Goal: Answer question/provide support

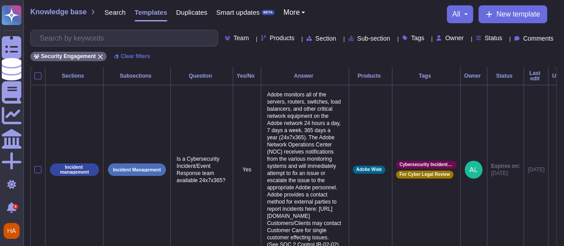
click at [537, 37] on span "Comments" at bounding box center [538, 38] width 30 height 6
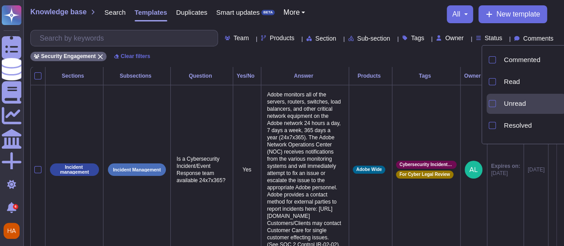
scroll to position [40, 0]
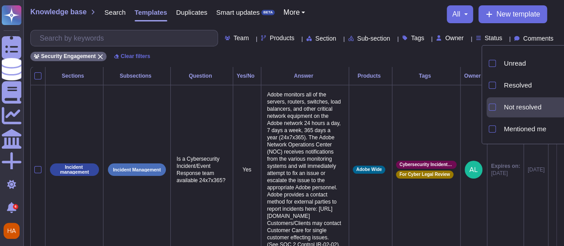
click at [510, 107] on span "Not resolved" at bounding box center [522, 107] width 37 height 8
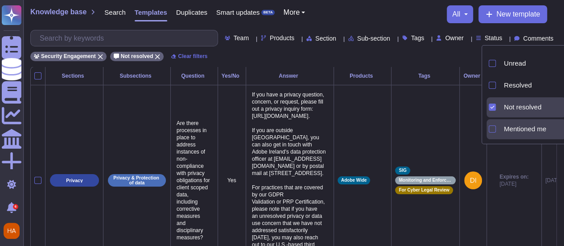
click at [508, 129] on span "Mentioned me" at bounding box center [525, 129] width 42 height 8
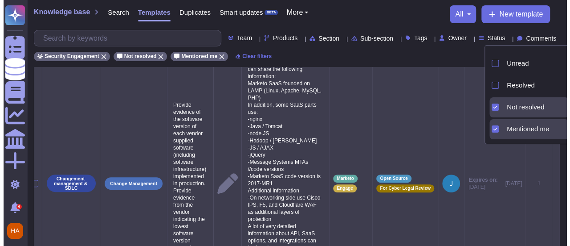
scroll to position [46, 0]
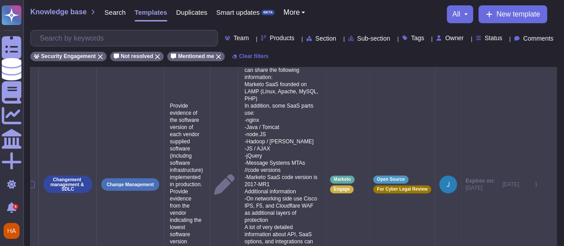
click at [553, 184] on icon at bounding box center [553, 184] width 0 height 0
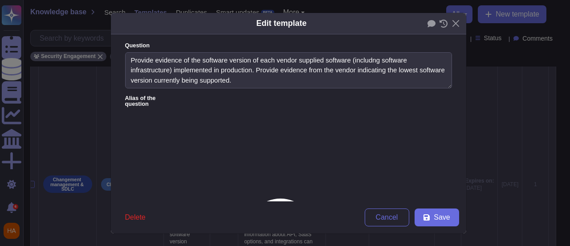
type textarea "Provide evidence of the software version of each vendor supplied software (incl…"
type textarea "We do not share detailed information about OS and application versions, but we …"
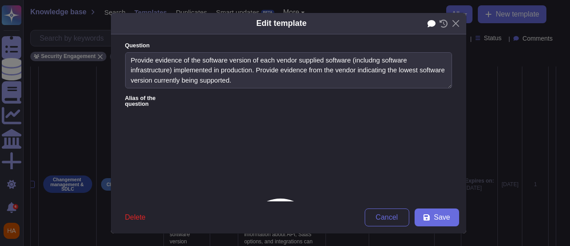
click at [425, 24] on div "Edit template" at bounding box center [289, 23] width 356 height 21
click at [427, 24] on icon at bounding box center [431, 23] width 8 height 7
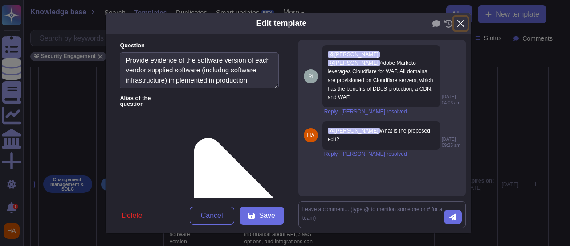
click at [459, 23] on button "Close" at bounding box center [461, 23] width 14 height 14
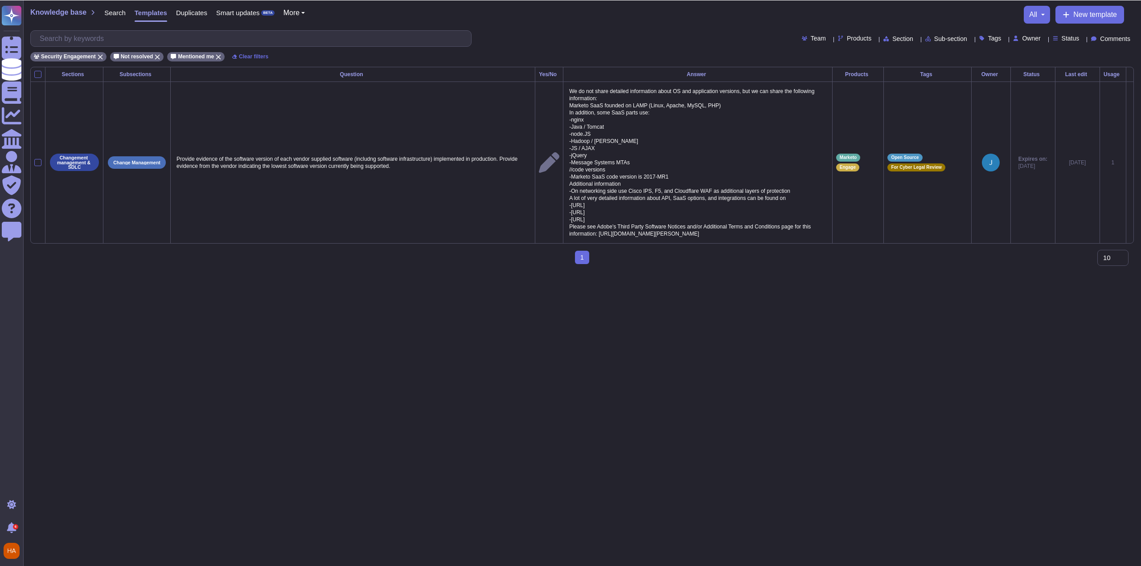
scroll to position [0, 0]
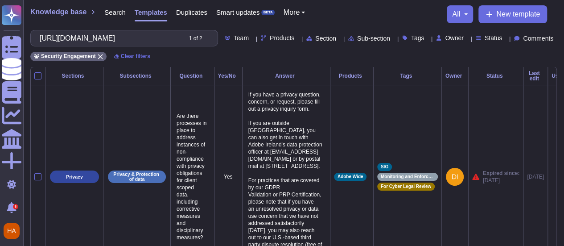
scroll to position [0, 25]
